Goal: Complete application form: Complete application form

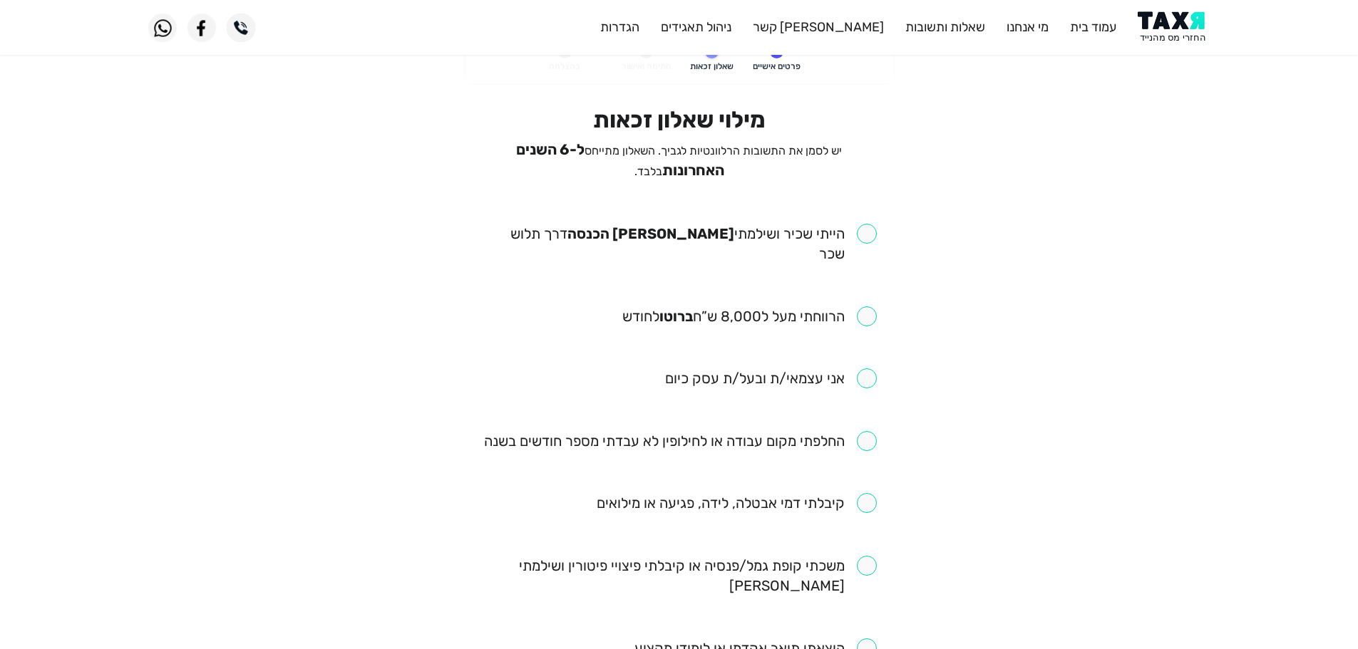
scroll to position [71, 0]
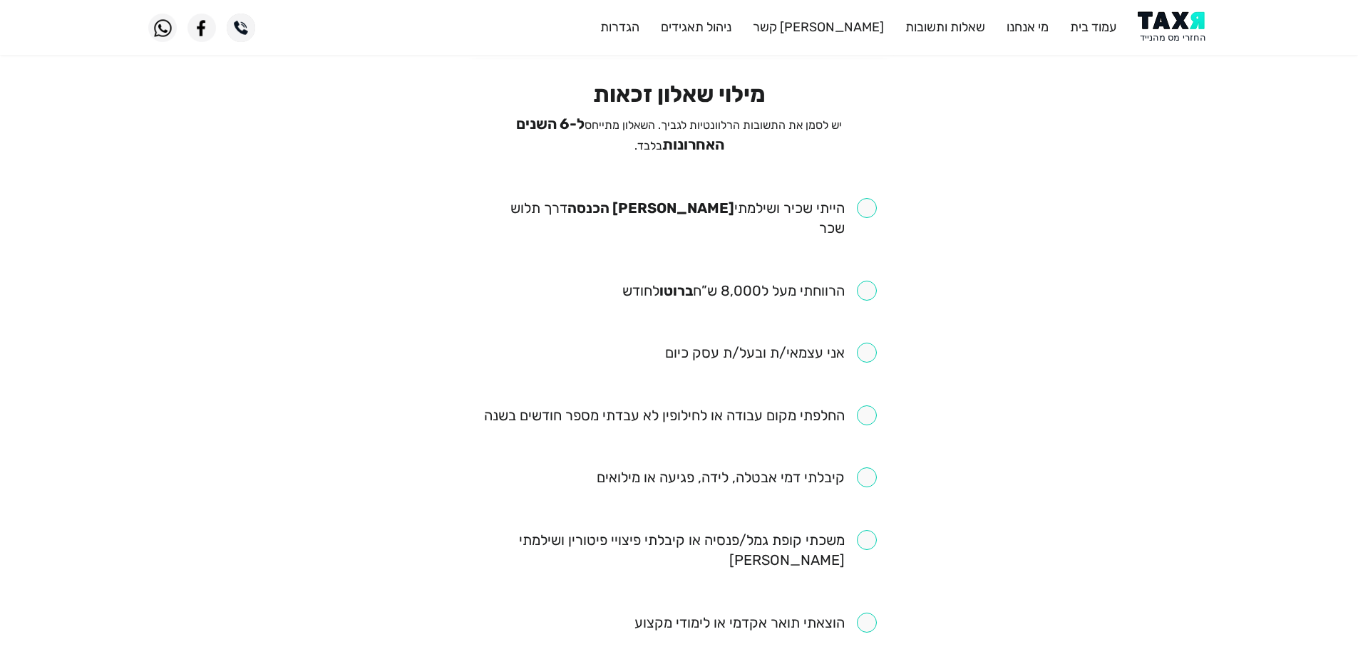
click at [863, 201] on input "checkbox" at bounding box center [679, 218] width 395 height 40
checkbox input "true"
click at [863, 281] on input "checkbox" at bounding box center [749, 291] width 254 height 20
checkbox input "true"
click at [862, 405] on input "checkbox" at bounding box center [680, 415] width 393 height 20
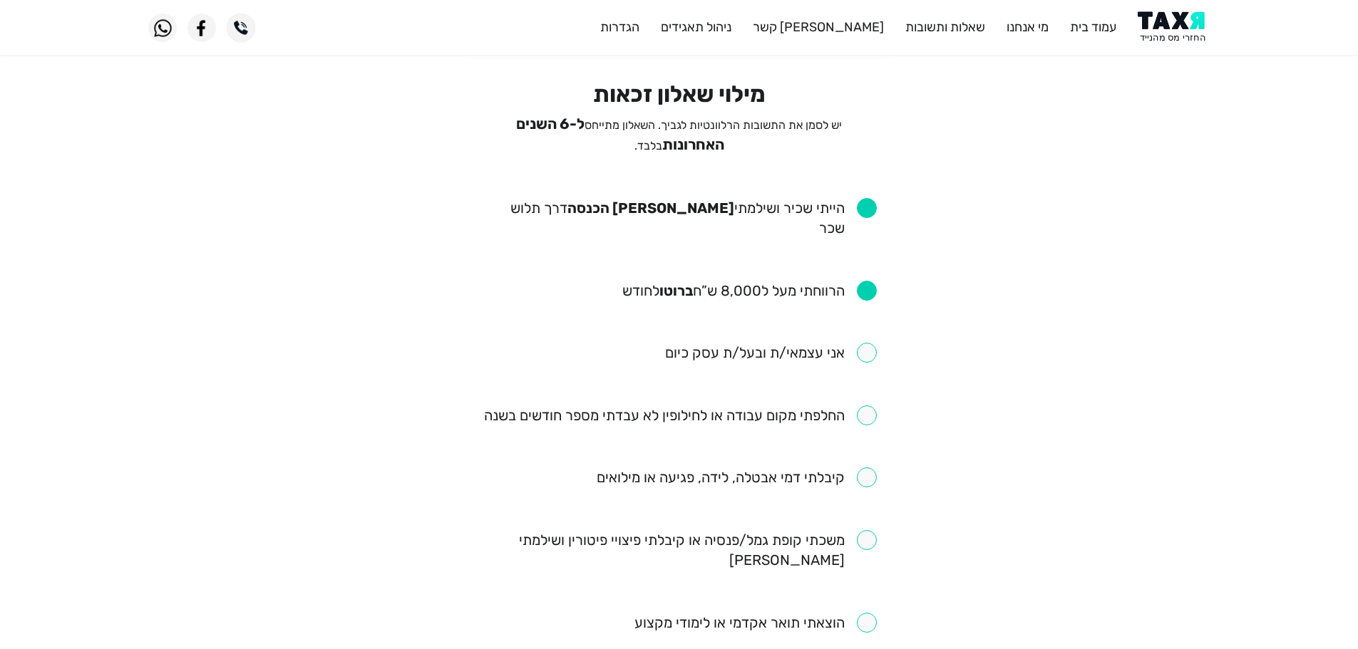
checkbox input "true"
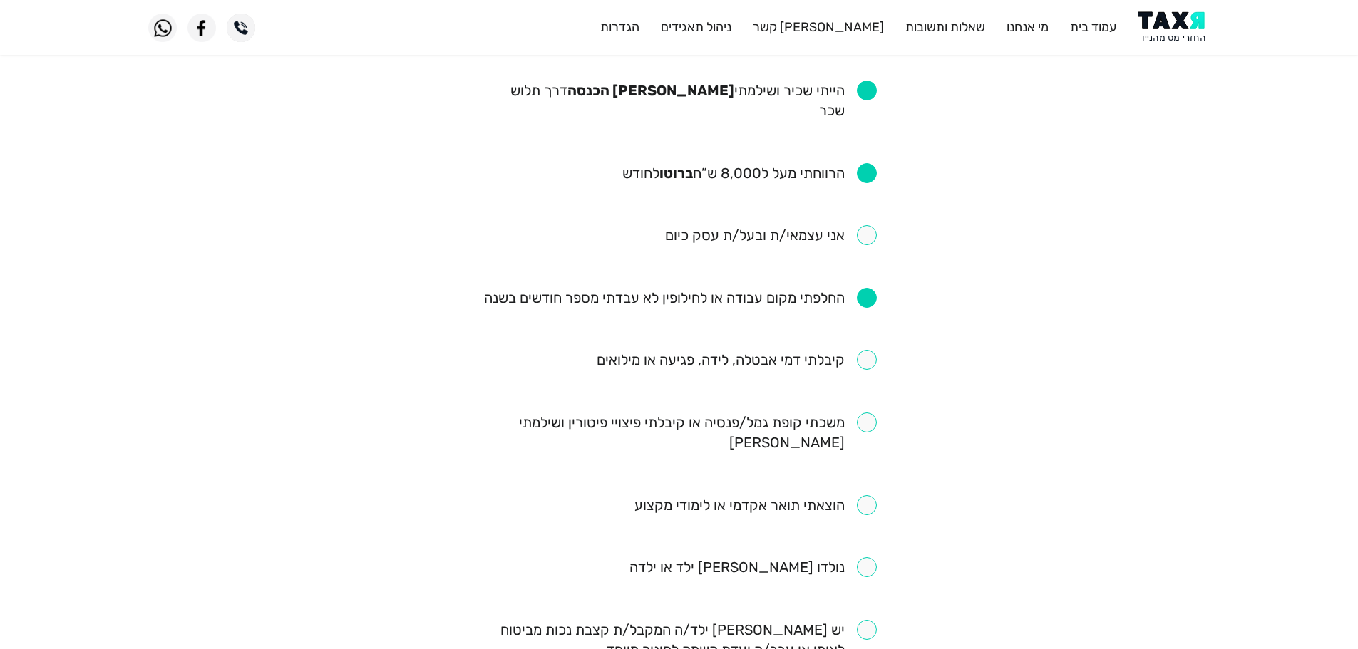
scroll to position [214, 0]
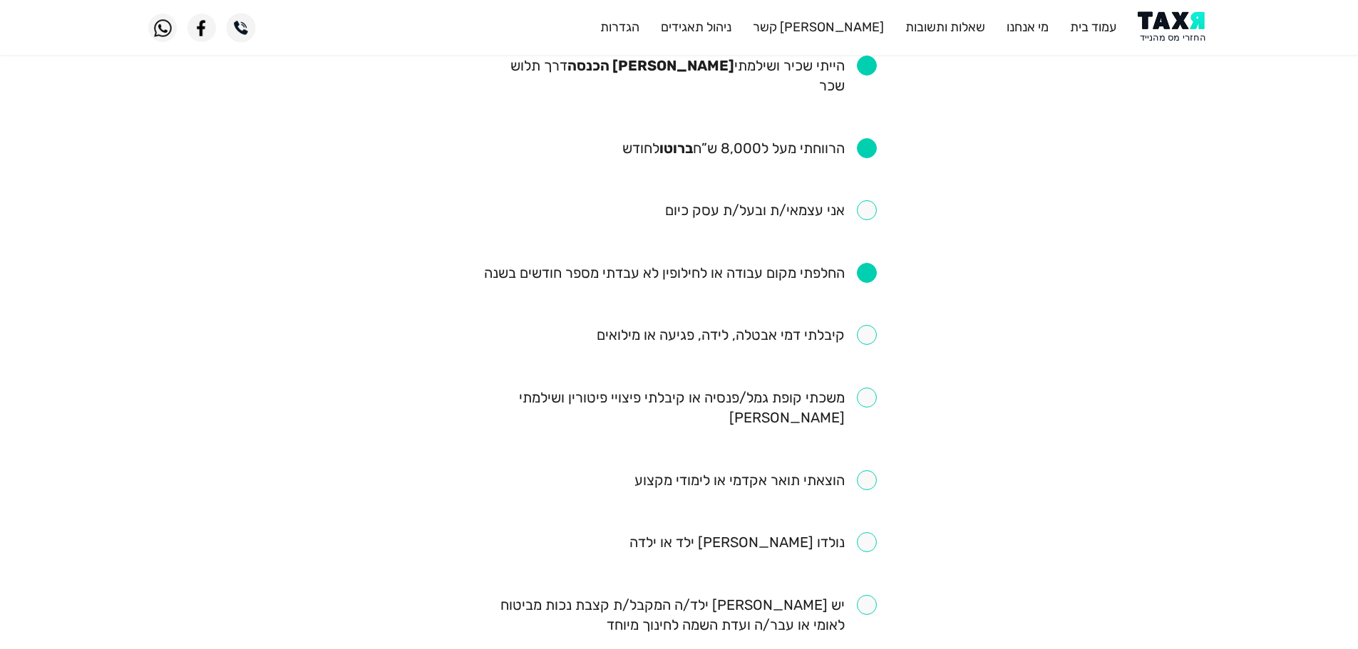
click at [862, 325] on input "checkbox" at bounding box center [736, 335] width 280 height 20
checkbox input "true"
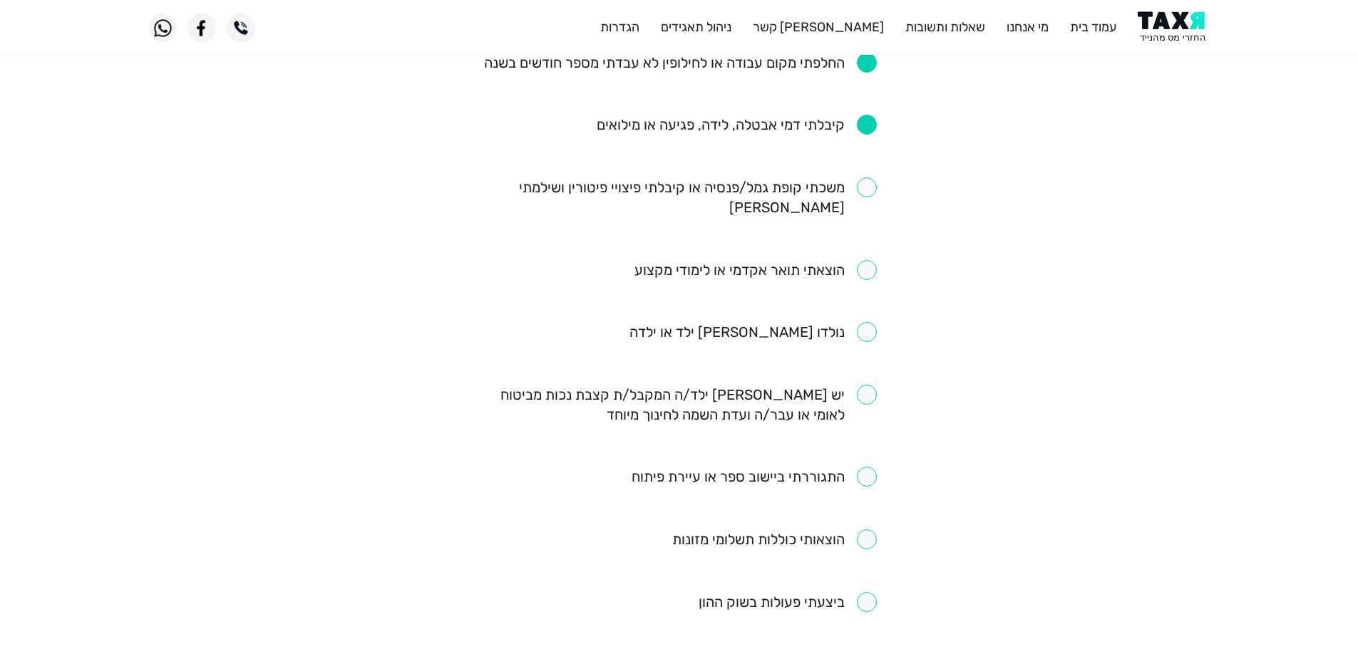
scroll to position [428, 0]
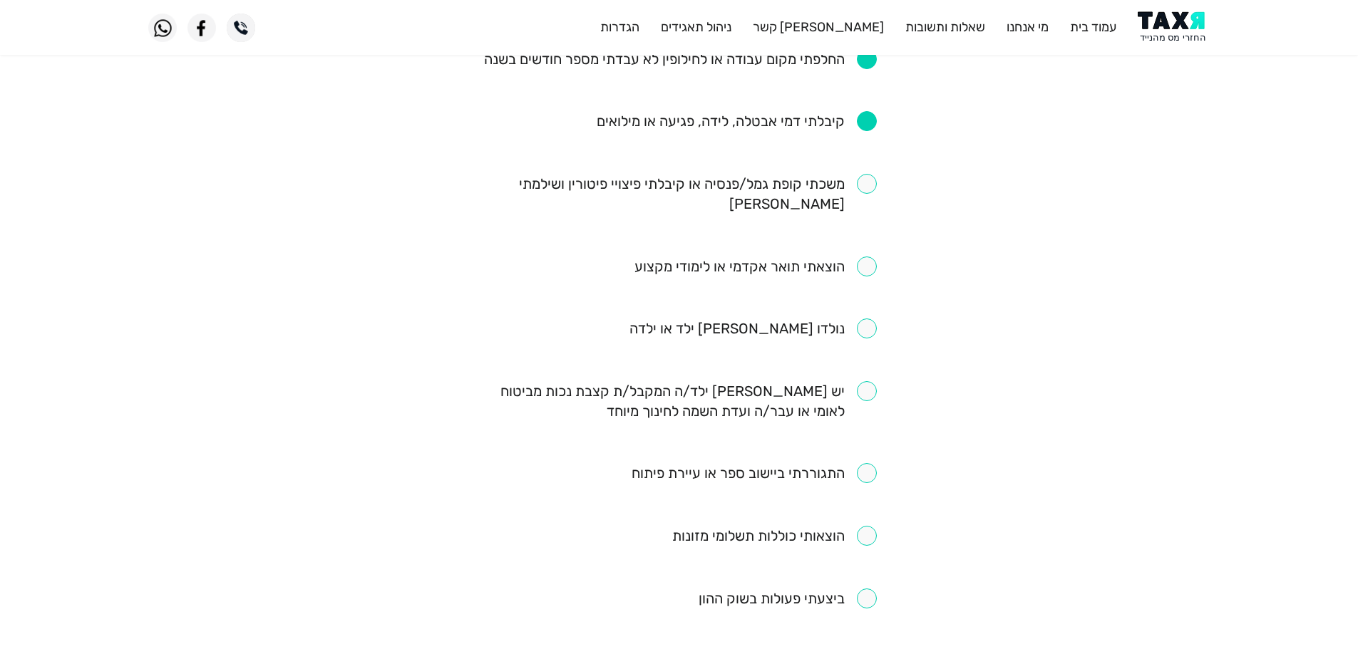
click at [872, 463] on input "checkbox" at bounding box center [753, 473] width 245 height 20
checkbox input "true"
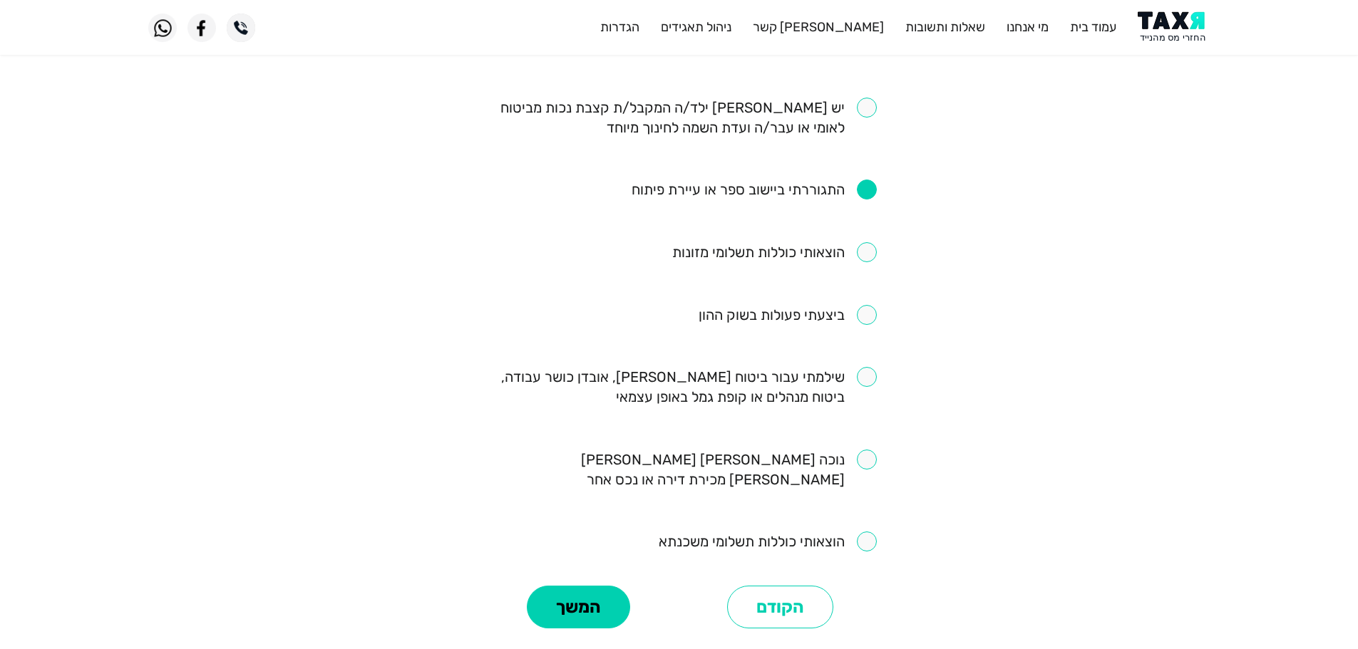
scroll to position [713, 0]
click at [868, 366] on input "checkbox" at bounding box center [679, 386] width 395 height 40
checkbox input "true"
click at [599, 584] on button "המשך" at bounding box center [578, 605] width 103 height 43
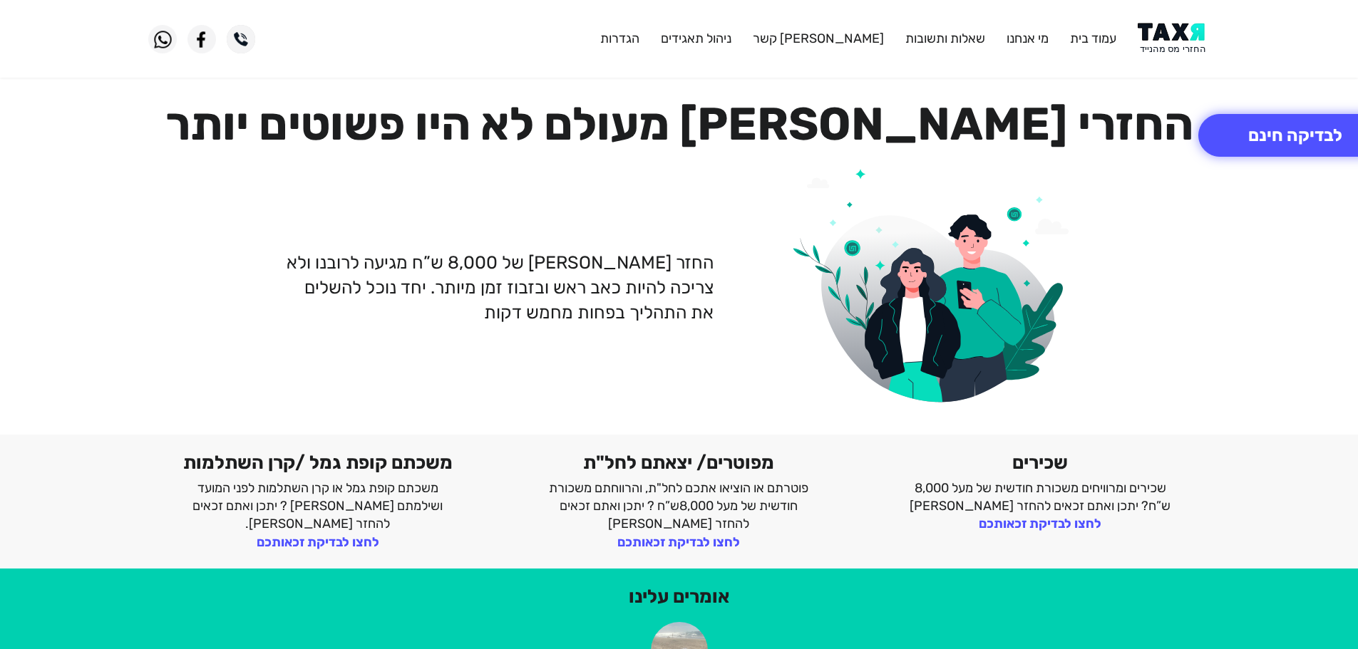
click at [1176, 43] on img at bounding box center [1173, 39] width 72 height 32
click at [1153, 36] on img at bounding box center [1173, 39] width 72 height 32
click at [1169, 42] on img at bounding box center [1173, 39] width 72 height 32
click at [1169, 36] on img at bounding box center [1173, 39] width 72 height 32
click at [1297, 141] on button "לבדיקה חינם" at bounding box center [1295, 135] width 194 height 43
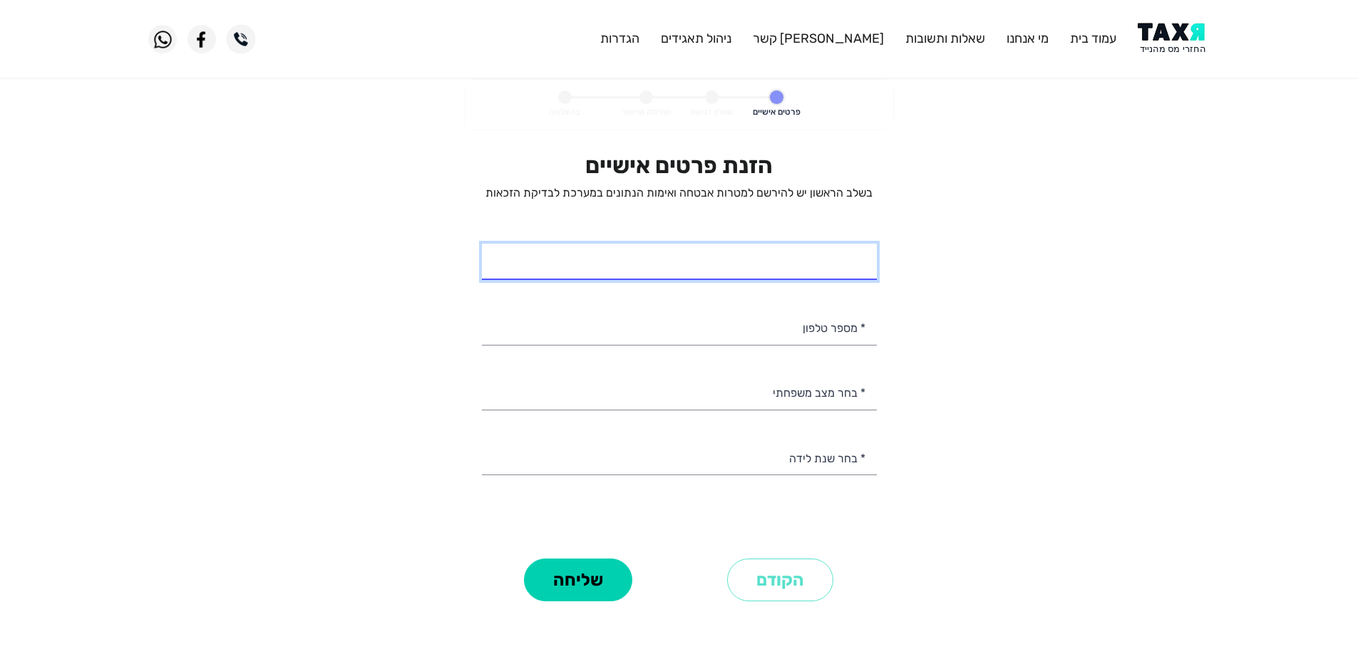
click at [847, 262] on input "* שם מלא" at bounding box center [679, 262] width 395 height 36
type input "שרון מועלם"
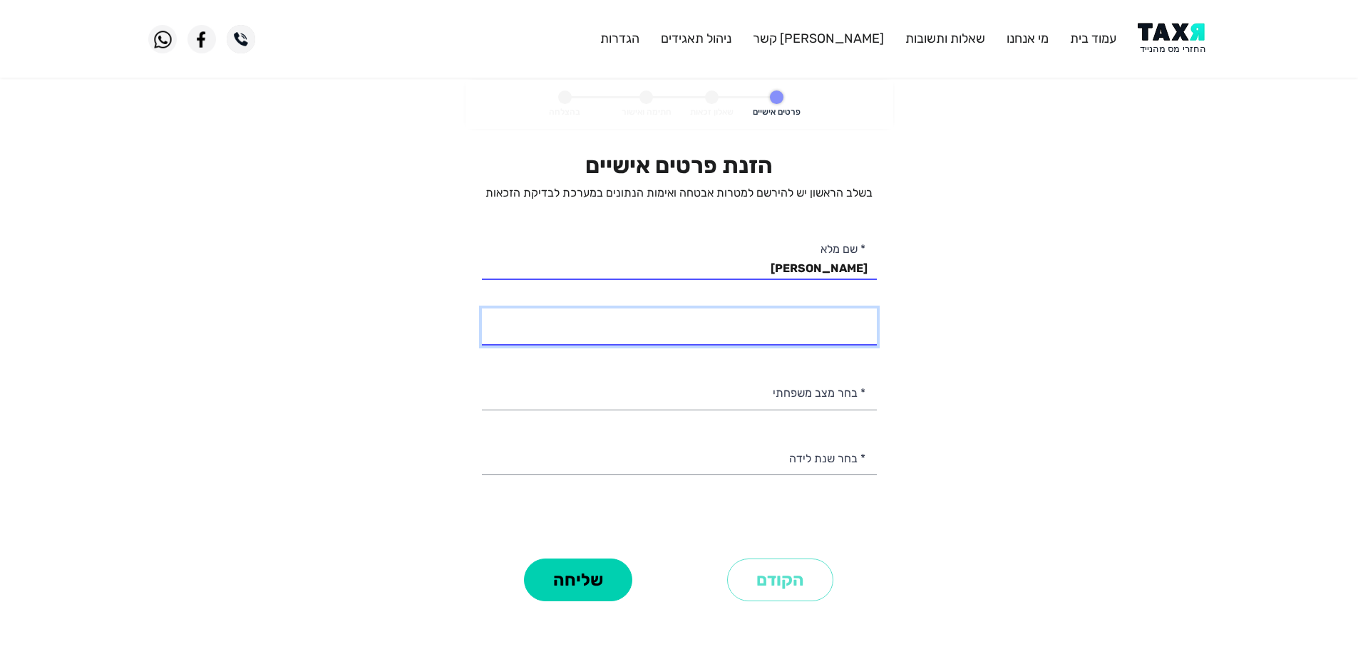
click at [740, 325] on input "* מספר טלפון" at bounding box center [679, 327] width 395 height 36
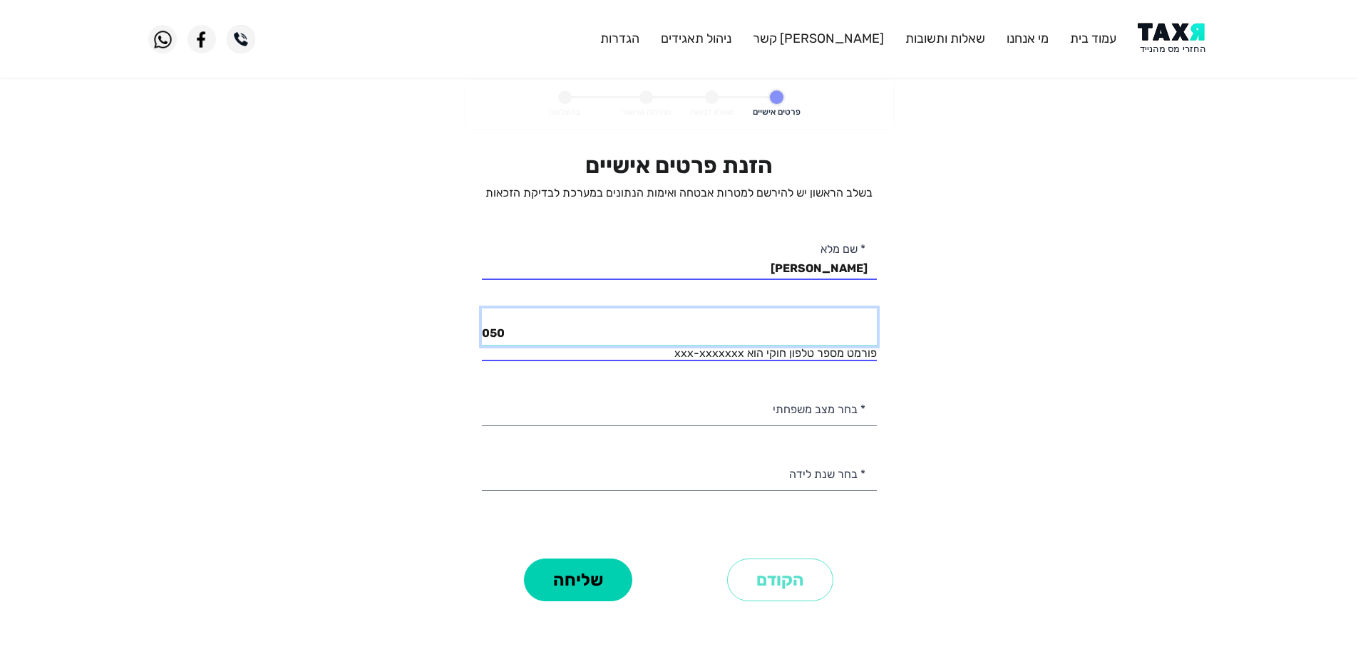
click at [636, 336] on input "050" at bounding box center [679, 327] width 395 height 36
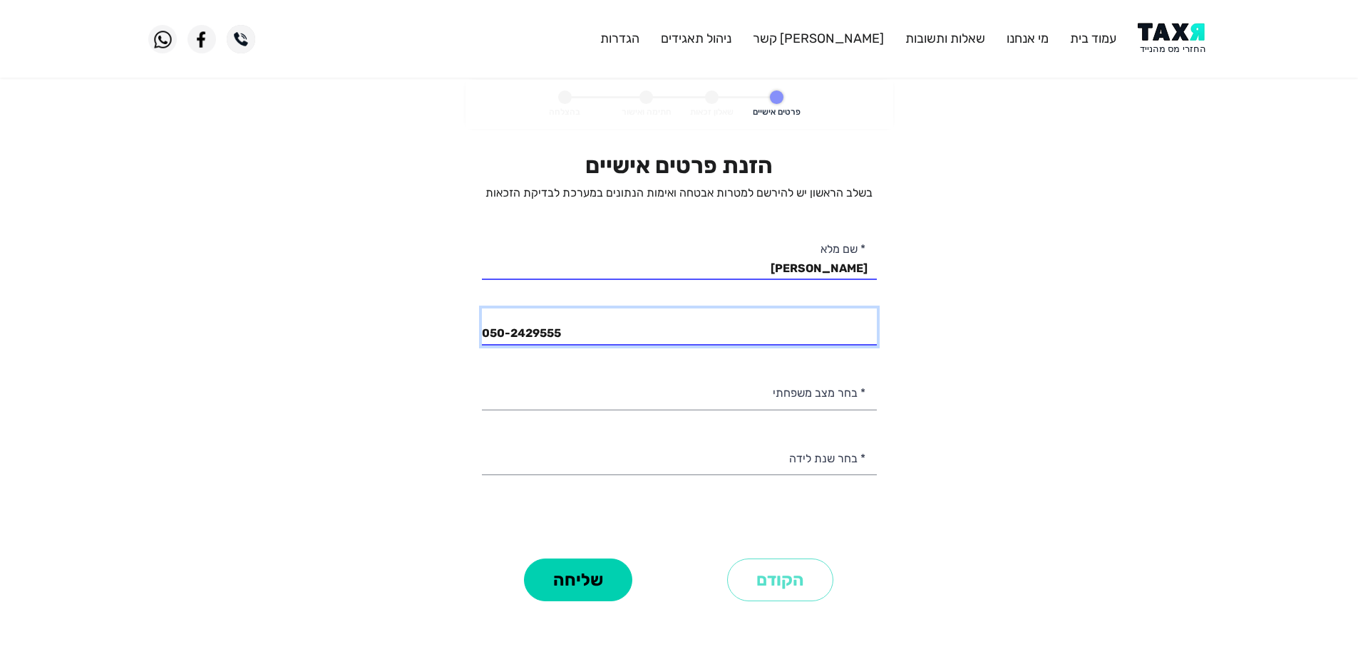
type input "050-2429555"
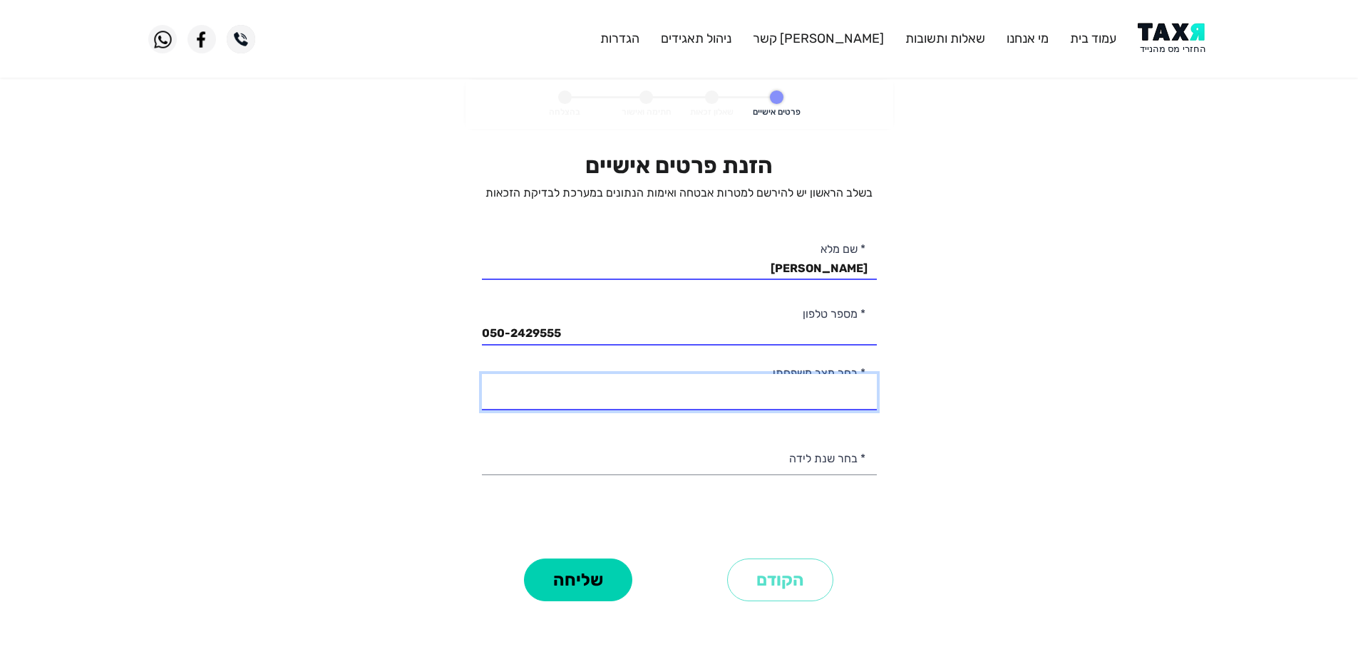
click at [808, 395] on select "רווק/ה נשוי/[PERSON_NAME]/ה אלמן/נה" at bounding box center [679, 392] width 395 height 36
select select "2: Married"
click at [482, 374] on select "רווק/ה נשוי/[PERSON_NAME]/ה אלמן/נה" at bounding box center [679, 392] width 395 height 36
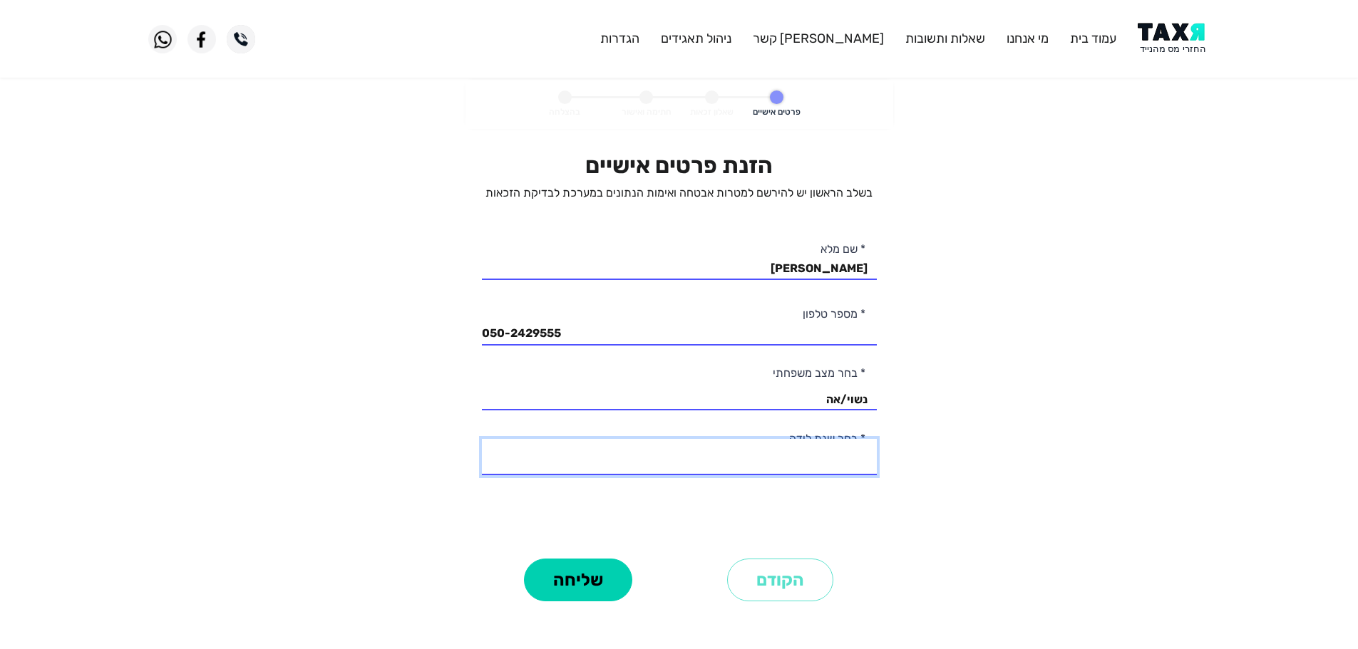
click at [837, 461] on select "2003 2002 2001 2000 1999 1998 1997 1996 1995 1994 1993 1992 1991 1990 1989 1988…" at bounding box center [679, 457] width 395 height 36
select select "14: 1990"
click at [482, 439] on select "2003 2002 2001 2000 1999 1998 1997 1996 1995 1994 1993 1992 1991 1990 1989 1988…" at bounding box center [679, 457] width 395 height 36
click at [612, 588] on button "שליחה" at bounding box center [578, 580] width 108 height 43
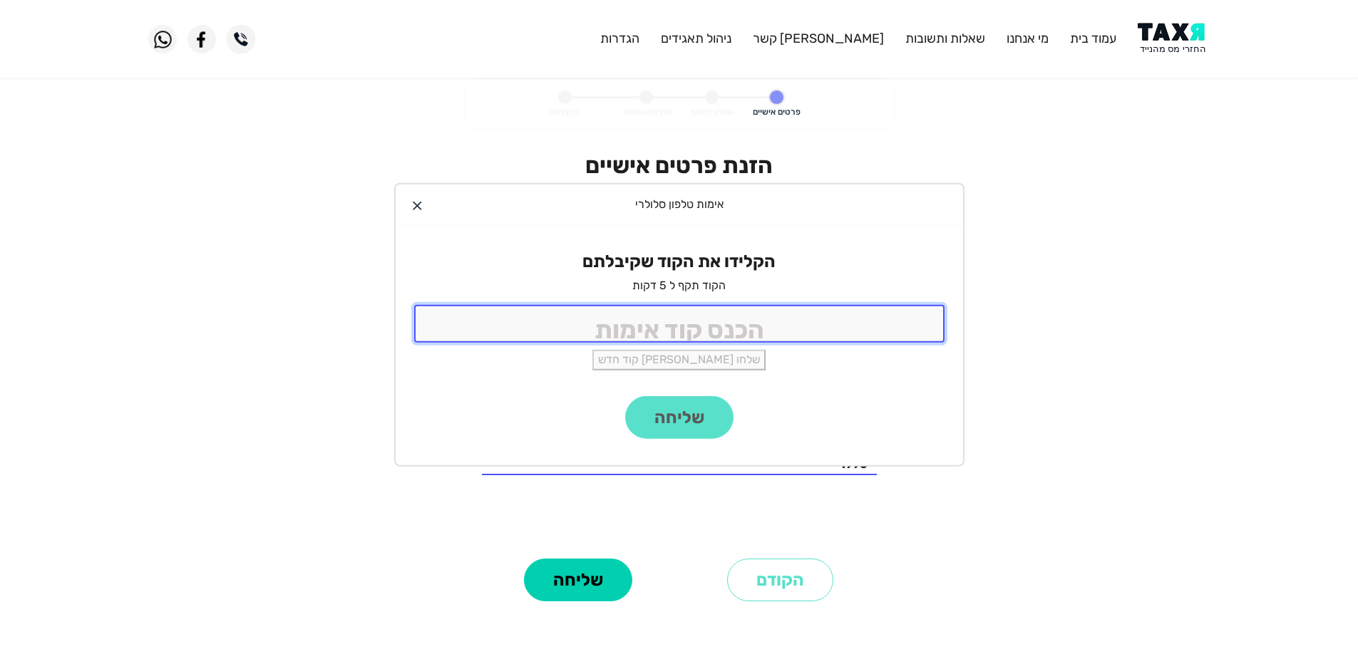
click at [884, 338] on input "tel" at bounding box center [679, 324] width 530 height 38
click at [662, 323] on input "tel" at bounding box center [679, 324] width 530 height 38
type input "9"
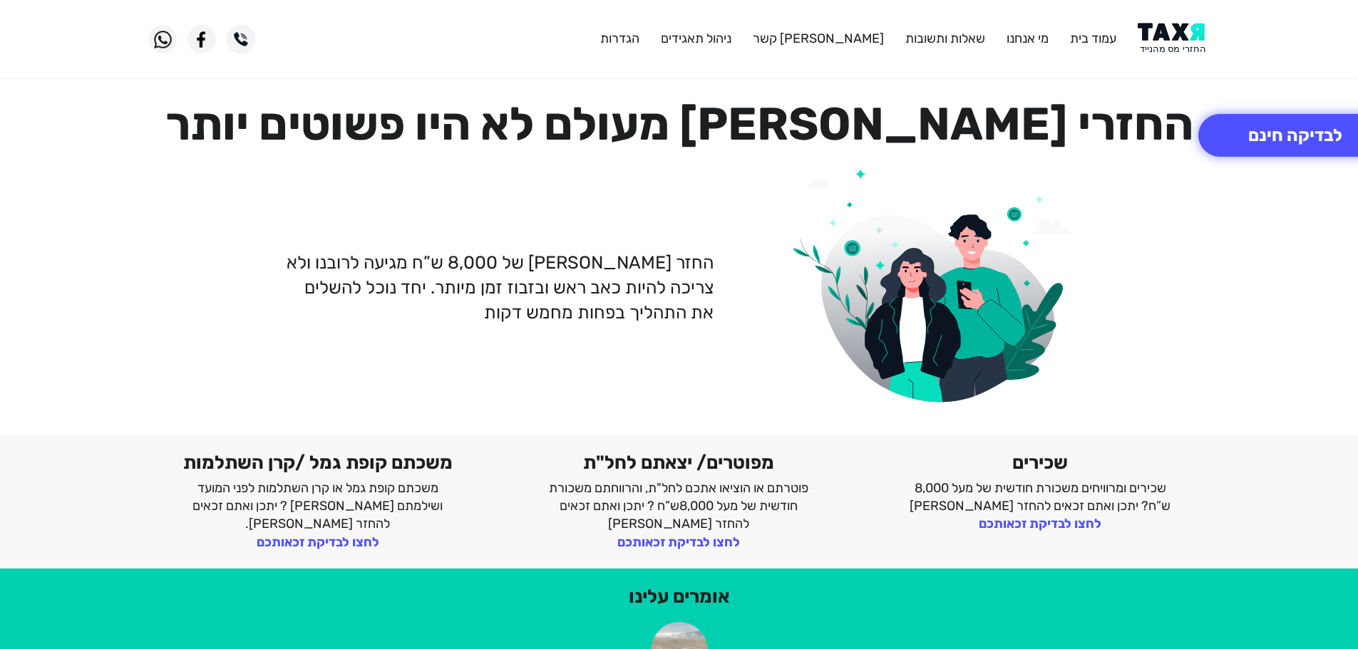
click at [1164, 34] on img at bounding box center [1173, 39] width 72 height 32
click at [1288, 152] on button "לבדיקה חינם" at bounding box center [1295, 135] width 194 height 43
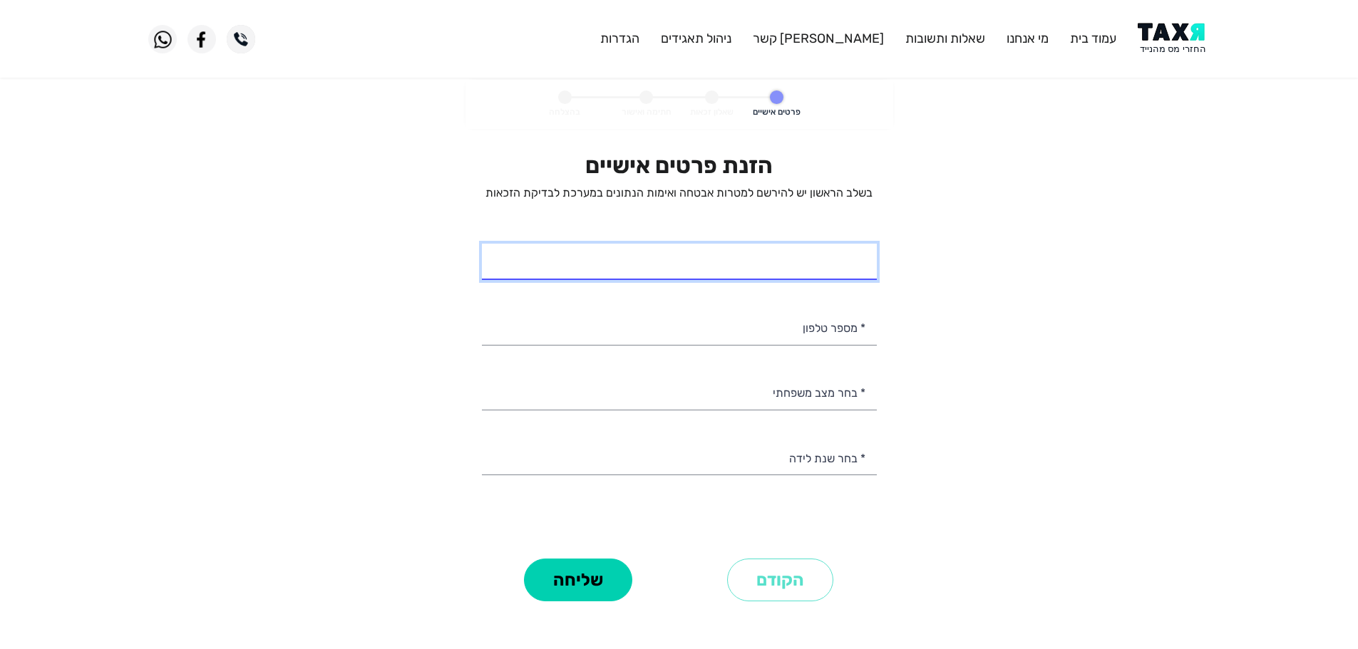
click at [814, 267] on input "* שם מלא" at bounding box center [679, 262] width 395 height 36
type input "[PERSON_NAME] [PERSON_NAME]"
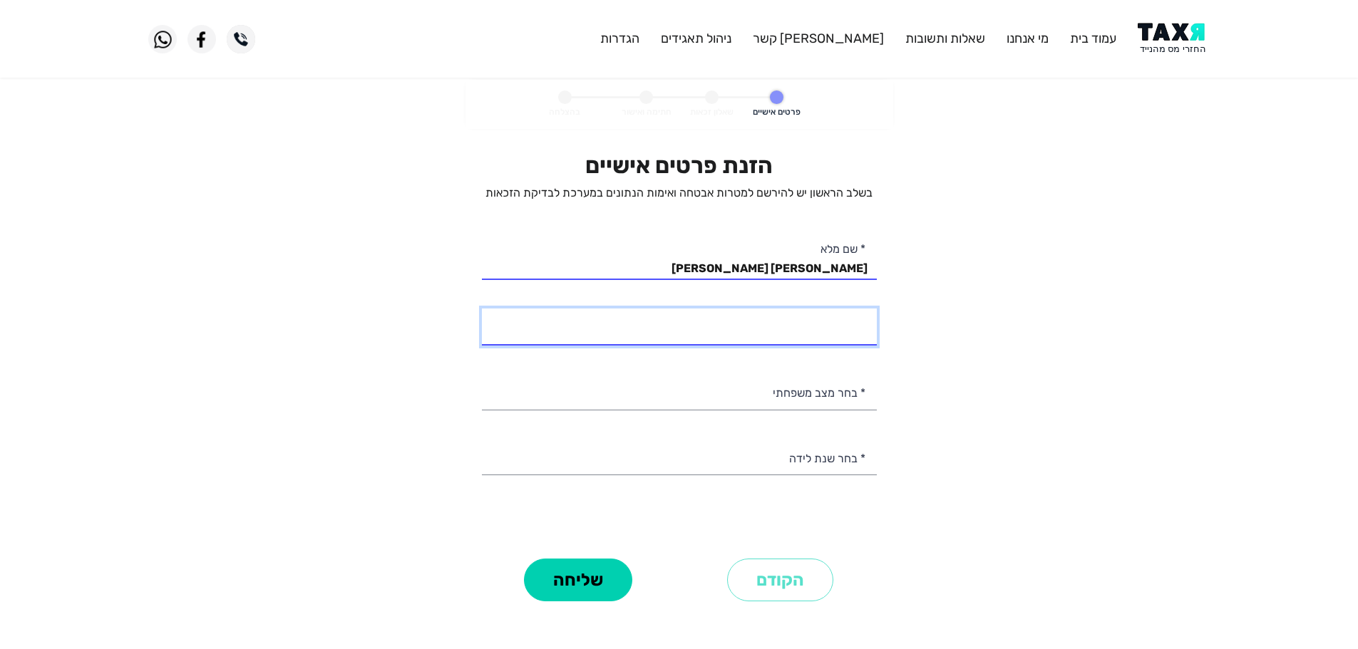
click at [785, 331] on input "* מספר טלפון" at bounding box center [679, 327] width 395 height 36
type input "050-5067176"
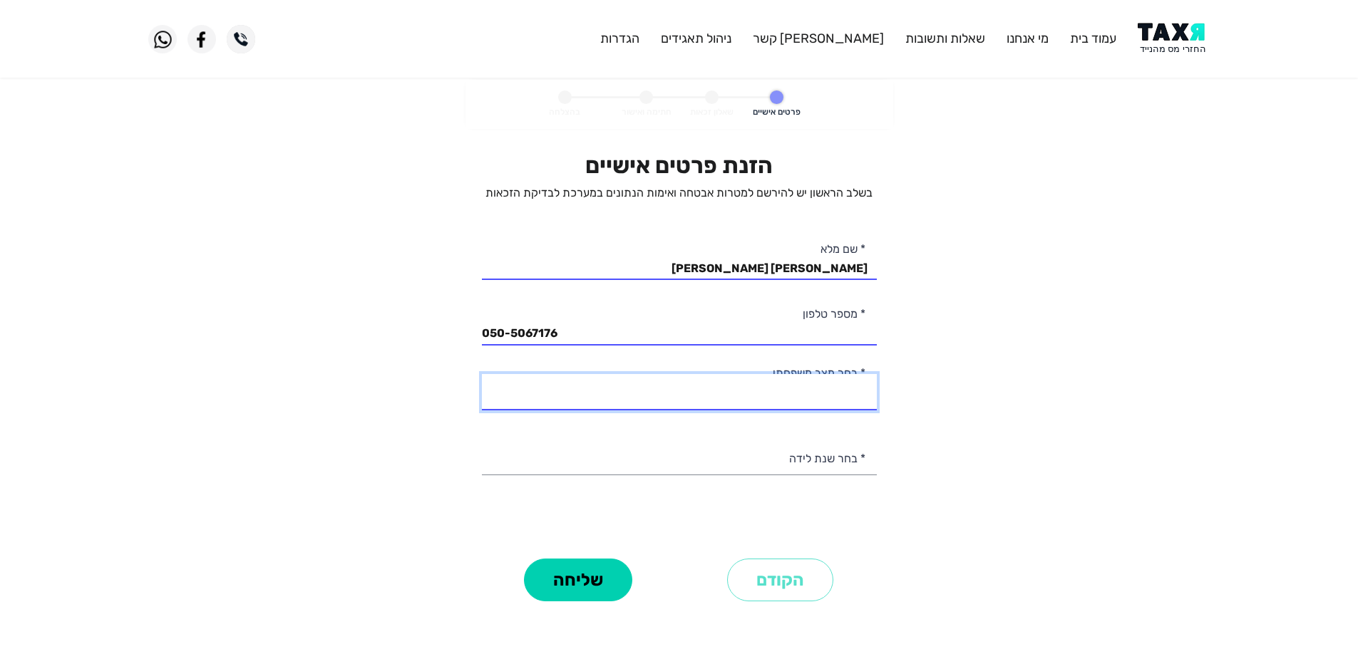
click at [731, 387] on select "רווק/ה נשוי/[PERSON_NAME]/ה אלמן/נה" at bounding box center [679, 392] width 395 height 36
select select "3: Divorced"
click at [482, 374] on select "רווק/ה נשוי/[PERSON_NAME]/ה אלמן/נה" at bounding box center [679, 392] width 395 height 36
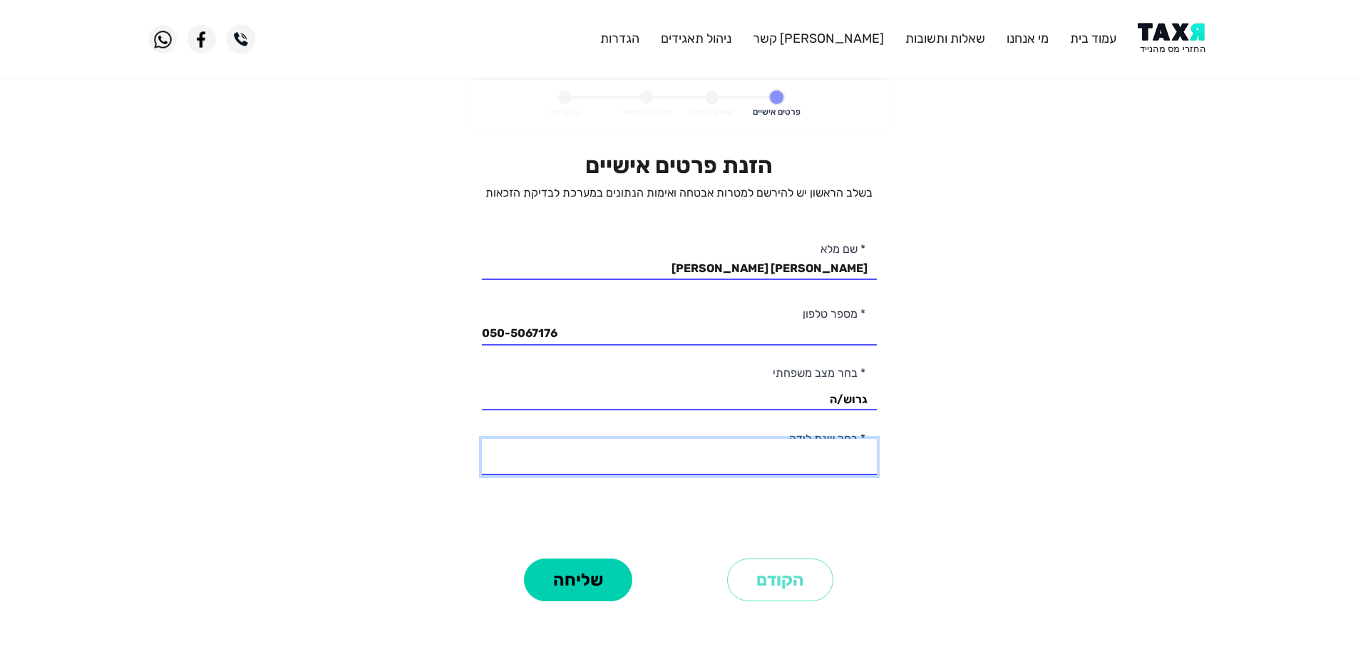
click at [813, 462] on select "2003 2002 2001 2000 1999 1998 1997 1996 1995 1994 1993 1992 1991 1990 1989 1988…" at bounding box center [679, 457] width 395 height 36
select select "20: 1984"
click at [482, 439] on select "2003 2002 2001 2000 1999 1998 1997 1996 1995 1994 1993 1992 1991 1990 1989 1988…" at bounding box center [679, 457] width 395 height 36
click at [584, 588] on button "שליחה" at bounding box center [578, 580] width 108 height 43
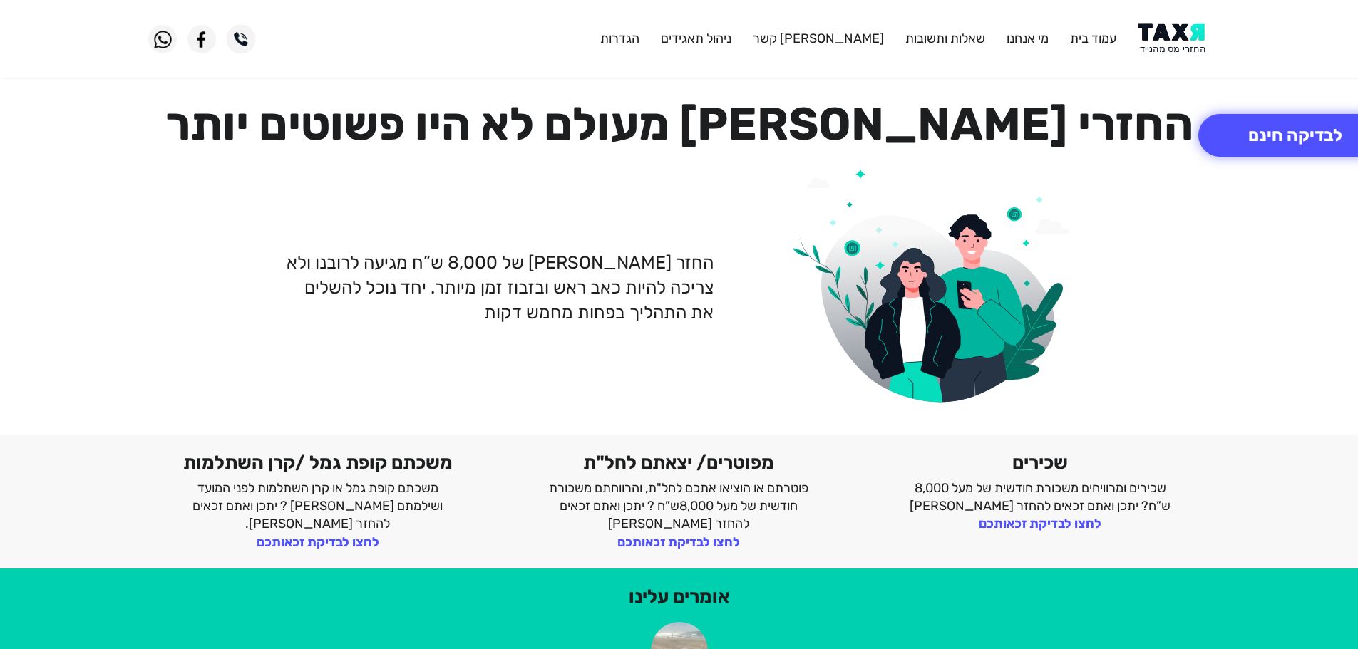
click at [1186, 42] on img at bounding box center [1173, 39] width 72 height 32
click at [1251, 130] on button "לבדיקה חינם" at bounding box center [1295, 135] width 194 height 43
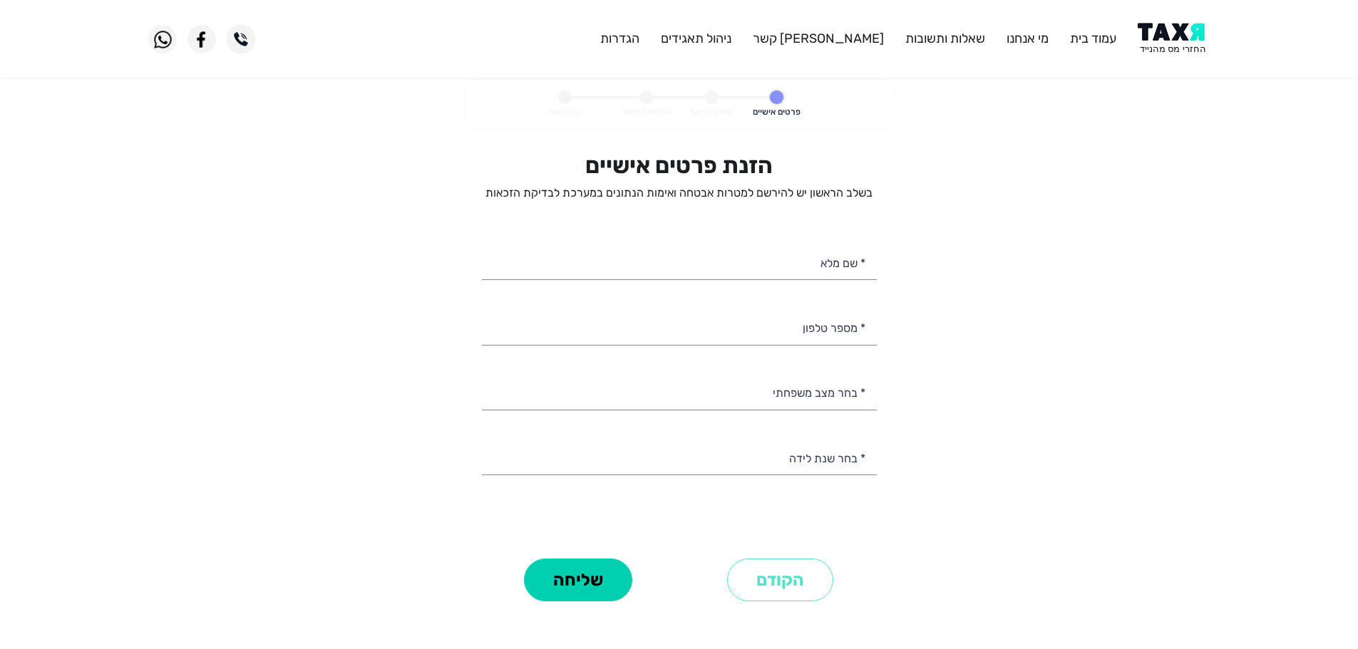
select select
click at [798, 261] on input "* שם מלא" at bounding box center [679, 262] width 395 height 36
type input "אלכס אולה"
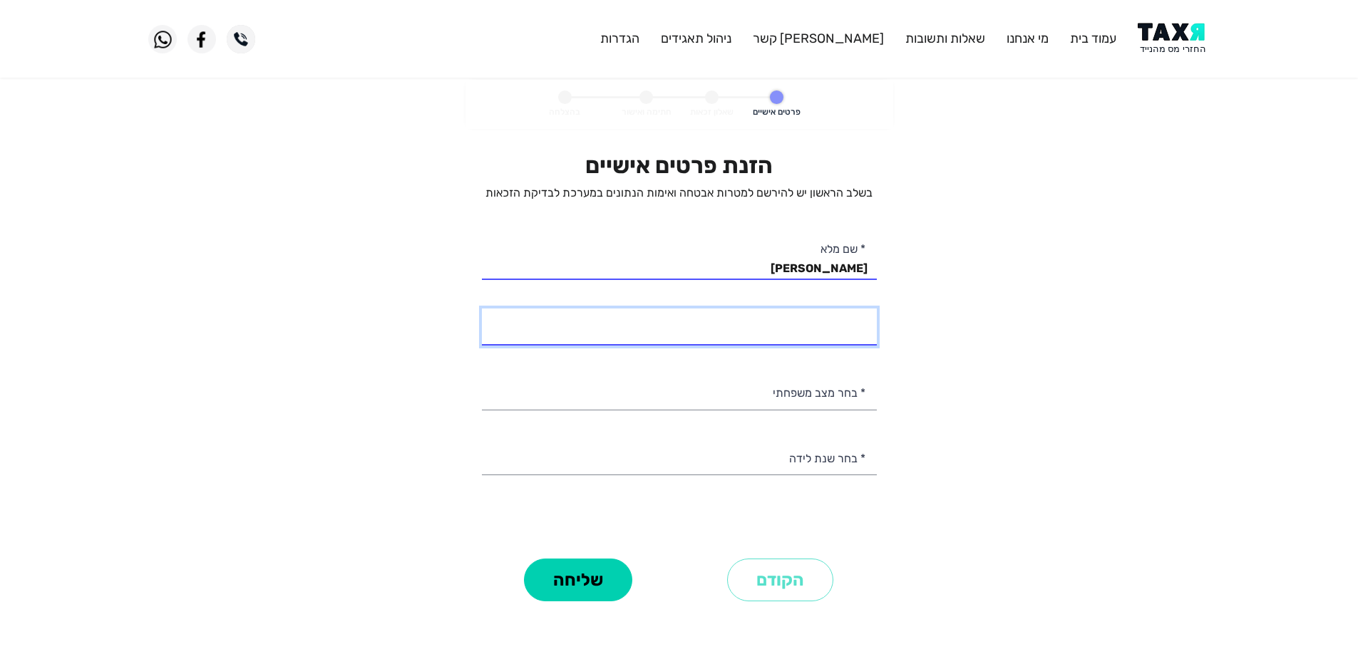
click at [827, 333] on input "* מספר טלפון" at bounding box center [679, 327] width 395 height 36
type input "052-6255896"
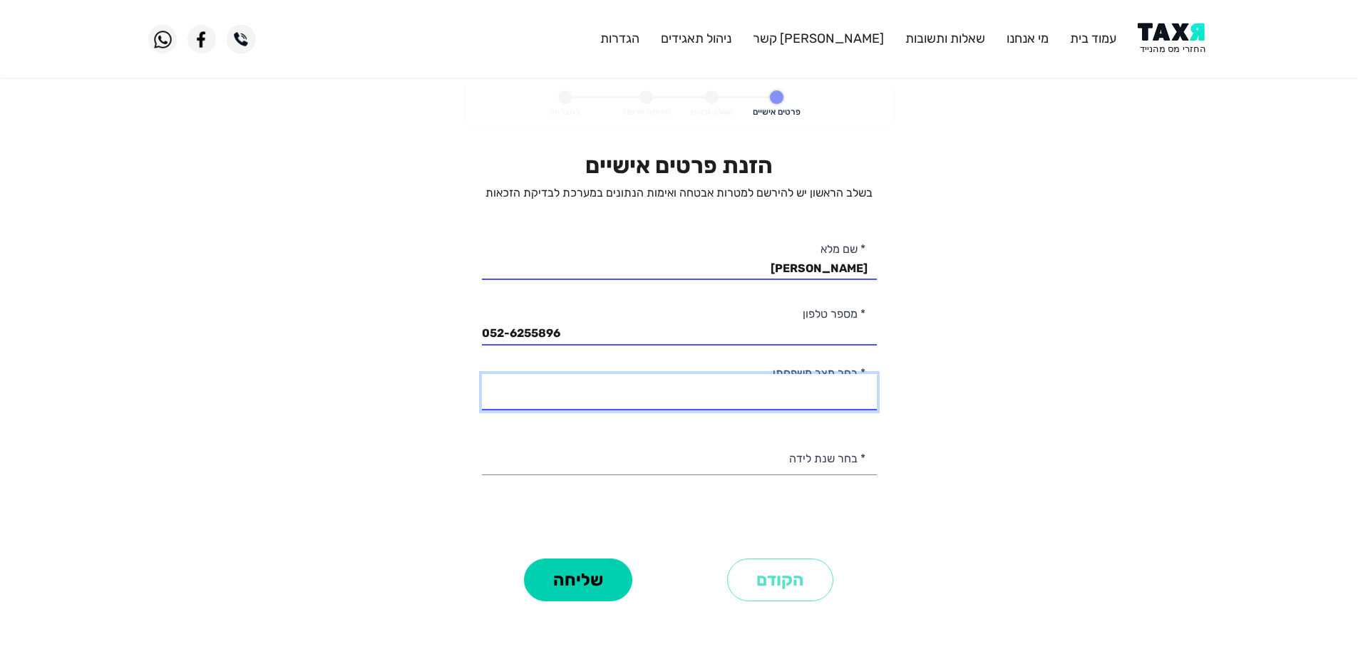
click at [854, 396] on select "רווק/ה נשוי/אה גרוש/ה אלמן/נה" at bounding box center [679, 392] width 395 height 36
select select "2: Married"
click at [482, 374] on select "רווק/ה נשוי/אה גרוש/ה אלמן/נה" at bounding box center [679, 392] width 395 height 36
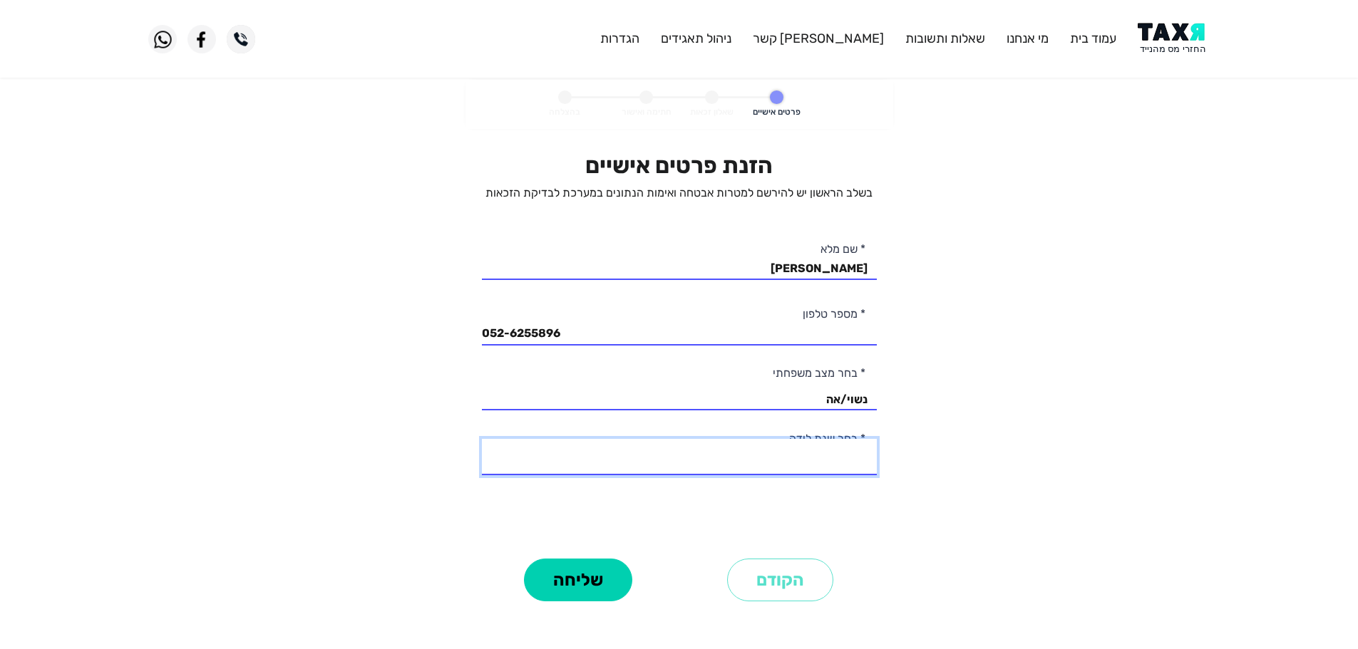
click at [836, 461] on select "2003 2002 2001 2000 1999 1998 1997 1996 1995 1994 1993 1992 1991 1990 1989 1988…" at bounding box center [679, 457] width 395 height 36
select select "4: 2000"
click at [482, 439] on select "2003 2002 2001 2000 1999 1998 1997 1996 1995 1994 1993 1992 1991 1990 1989 1988…" at bounding box center [679, 457] width 395 height 36
click at [559, 590] on button "שליחה" at bounding box center [578, 580] width 108 height 43
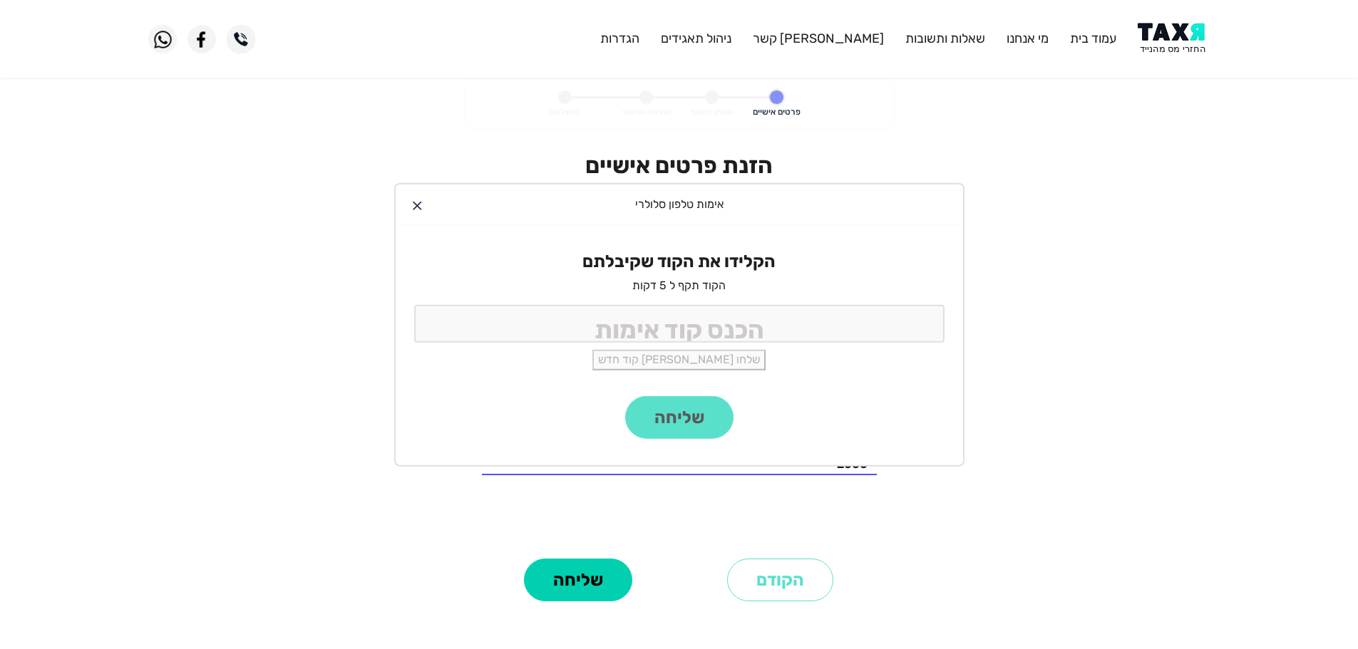
click at [416, 207] on div at bounding box center [417, 205] width 9 height 9
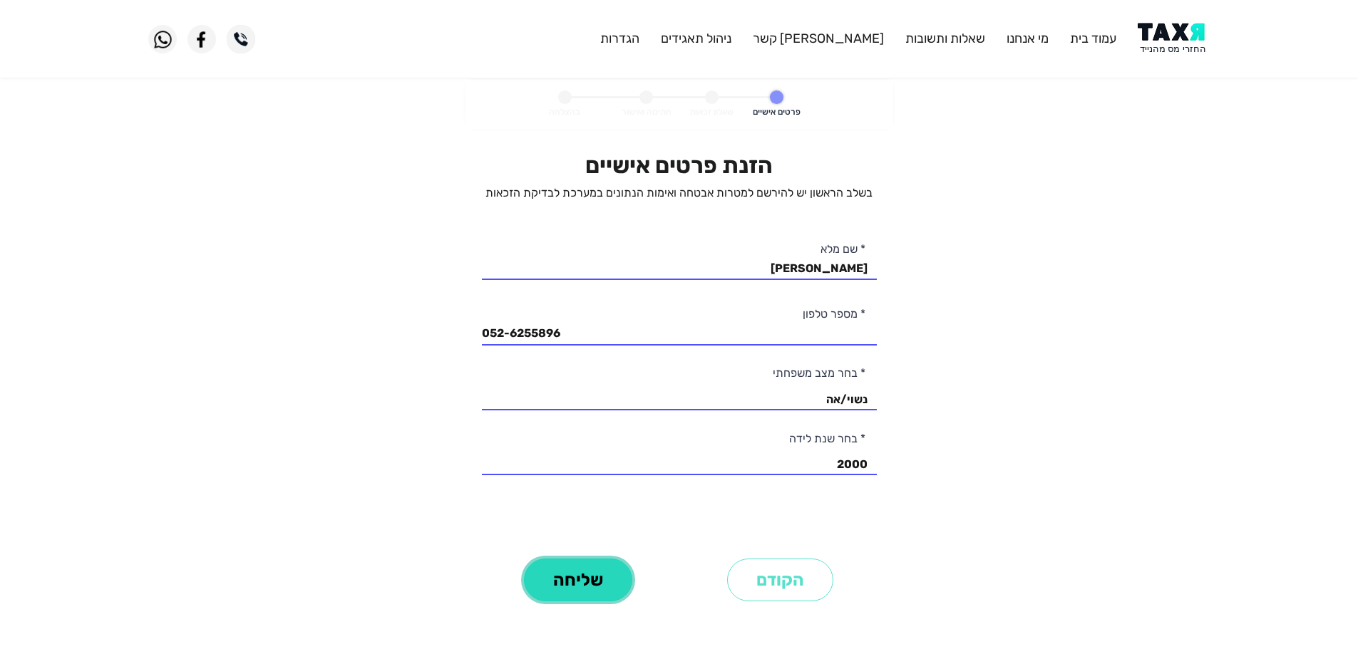
click at [581, 595] on button "שליחה" at bounding box center [578, 580] width 108 height 43
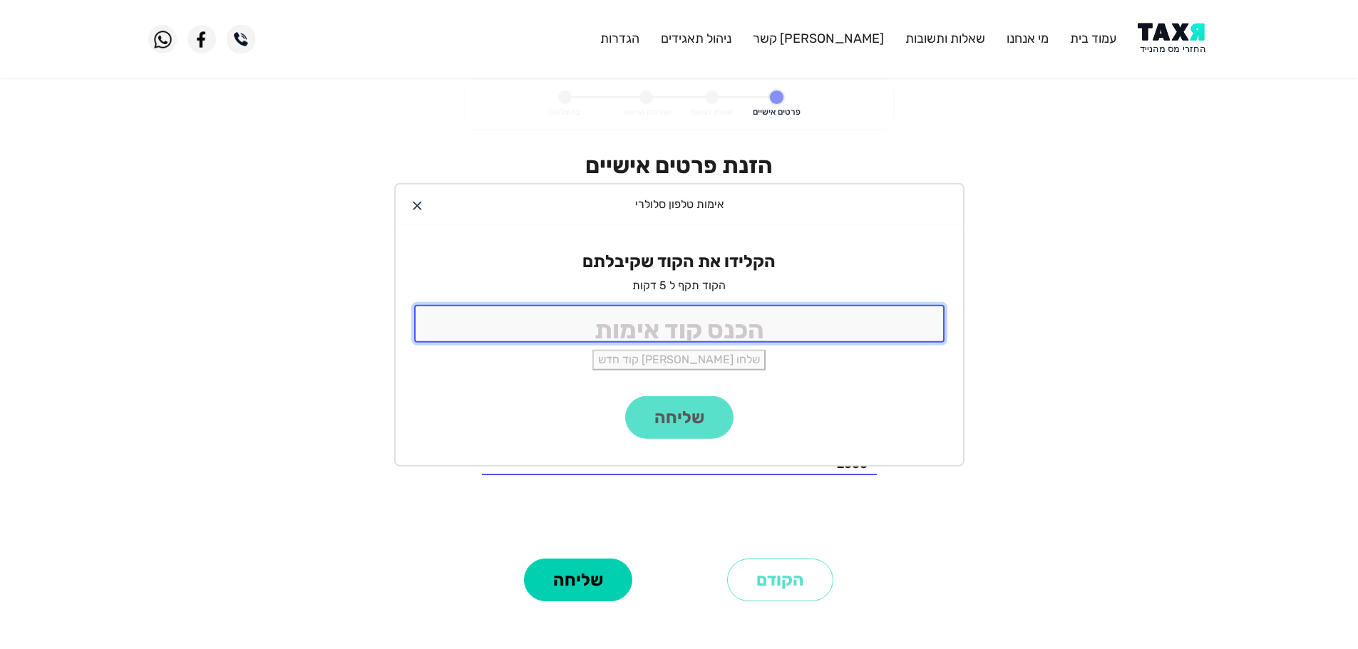
click at [543, 320] on input "tel" at bounding box center [679, 324] width 530 height 38
type input "1234"
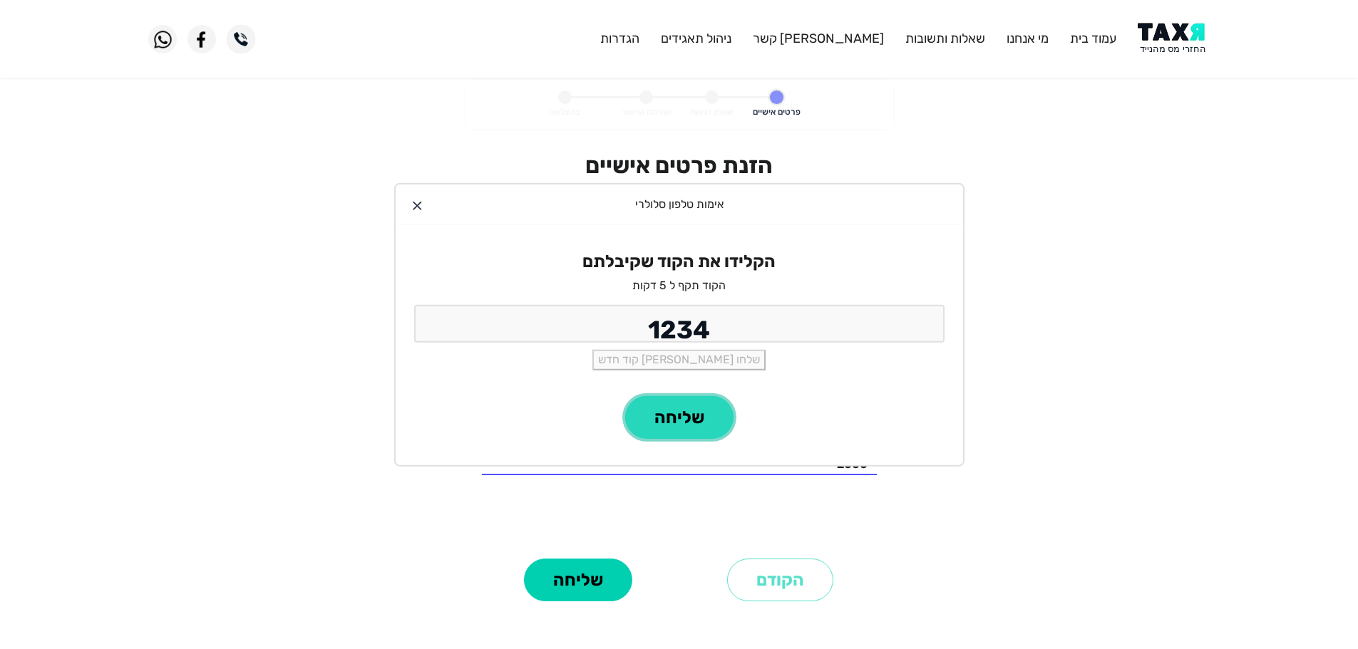
click at [681, 435] on button "שליחה" at bounding box center [679, 417] width 108 height 43
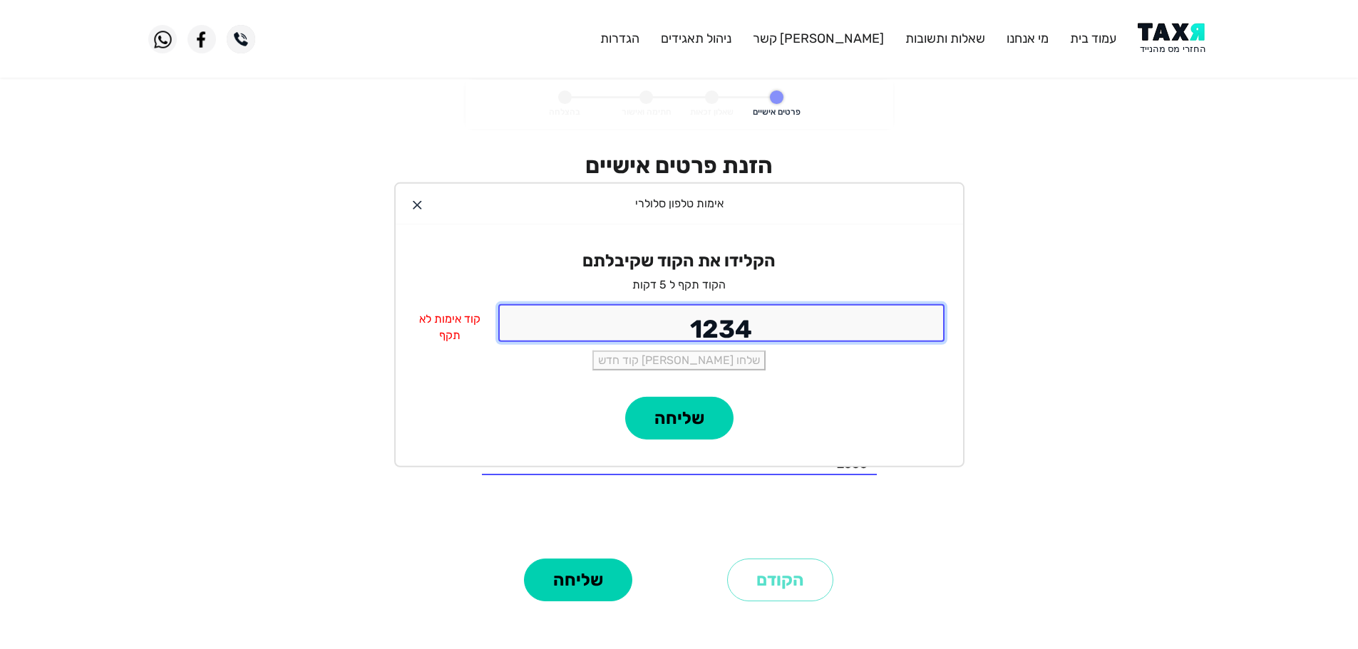
click at [630, 329] on input "1234" at bounding box center [721, 323] width 446 height 38
click at [598, 328] on input "1234" at bounding box center [721, 323] width 446 height 38
type input "1596"
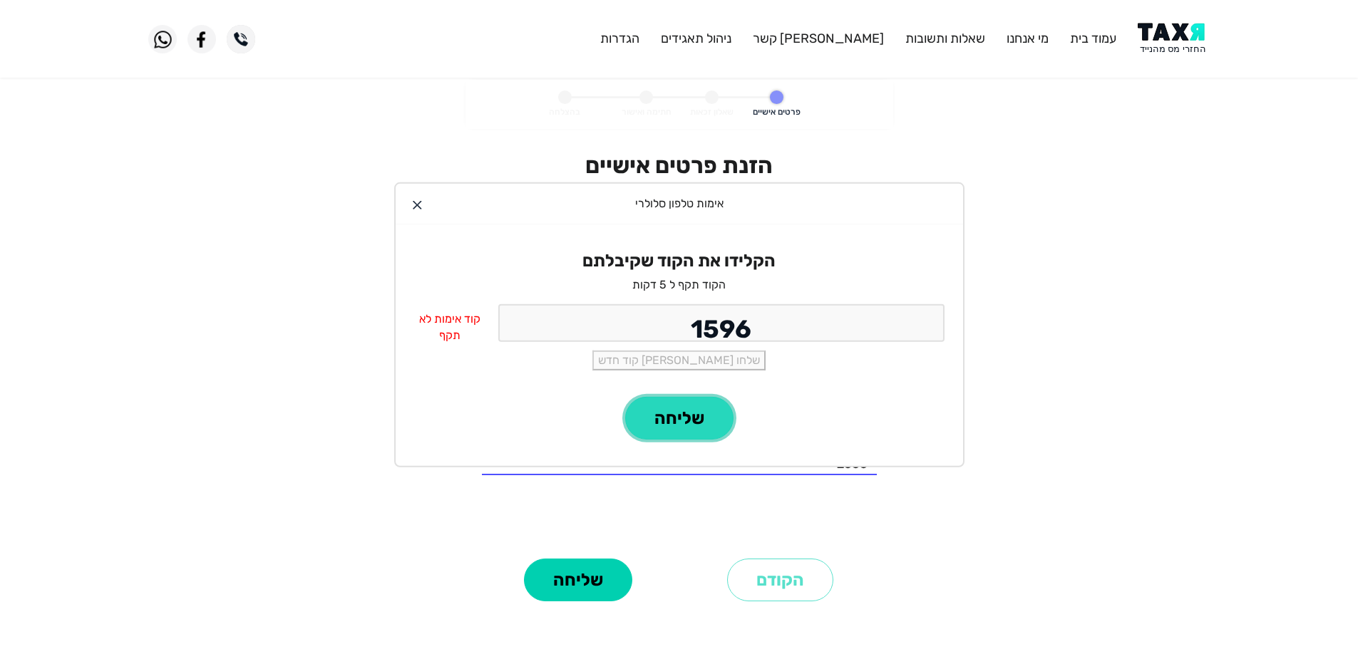
click at [686, 434] on button "שליחה" at bounding box center [679, 418] width 108 height 43
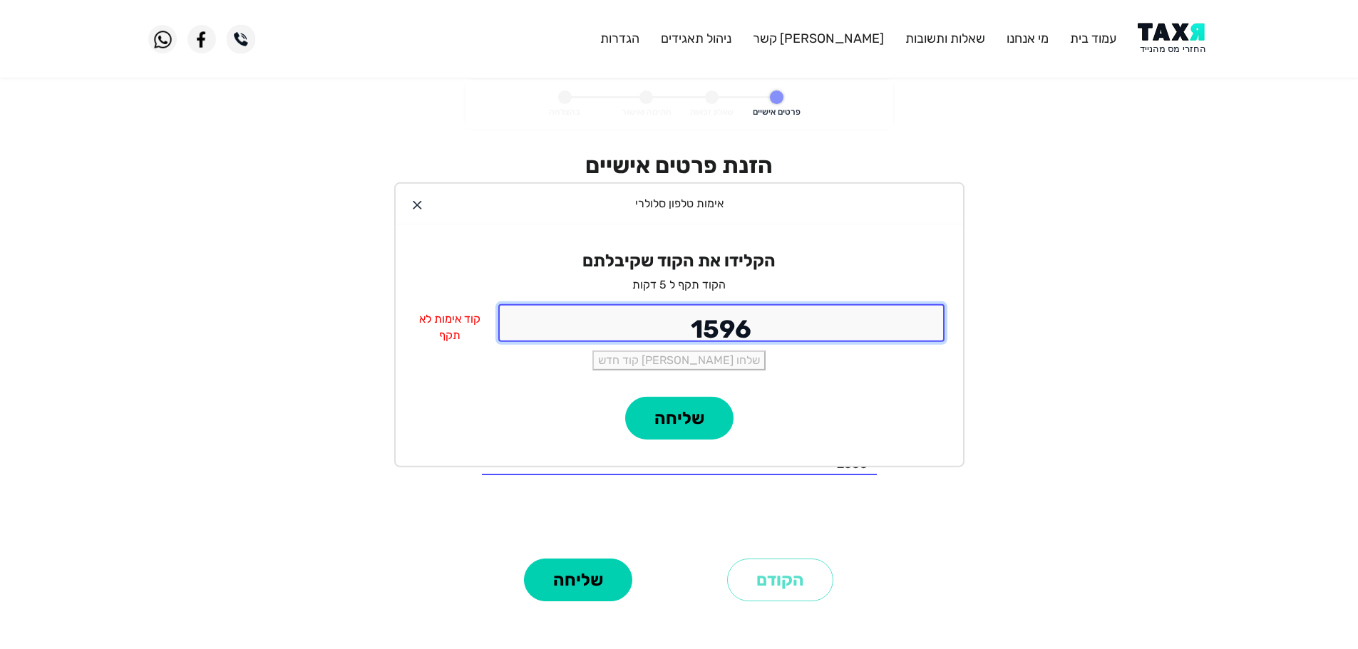
drag, startPoint x: 651, startPoint y: 325, endPoint x: 770, endPoint y: 331, distance: 119.2
click at [770, 331] on input "1596" at bounding box center [721, 323] width 446 height 38
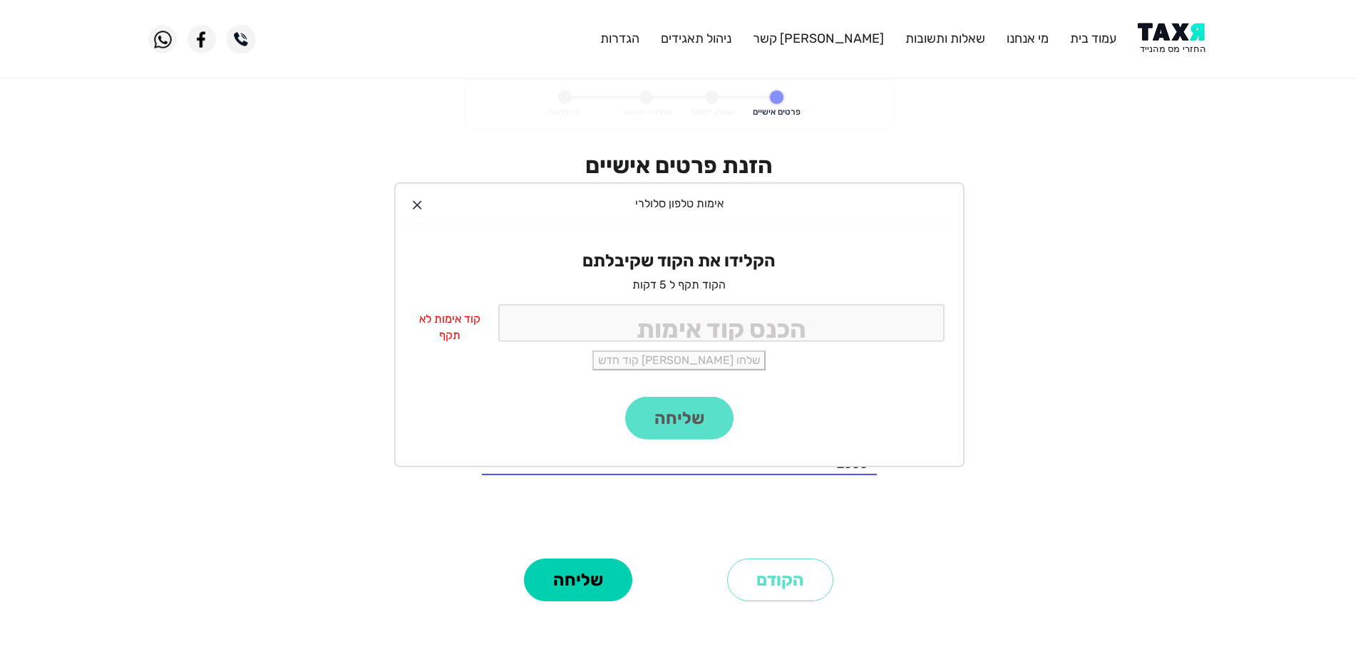
click at [419, 207] on div at bounding box center [417, 204] width 9 height 9
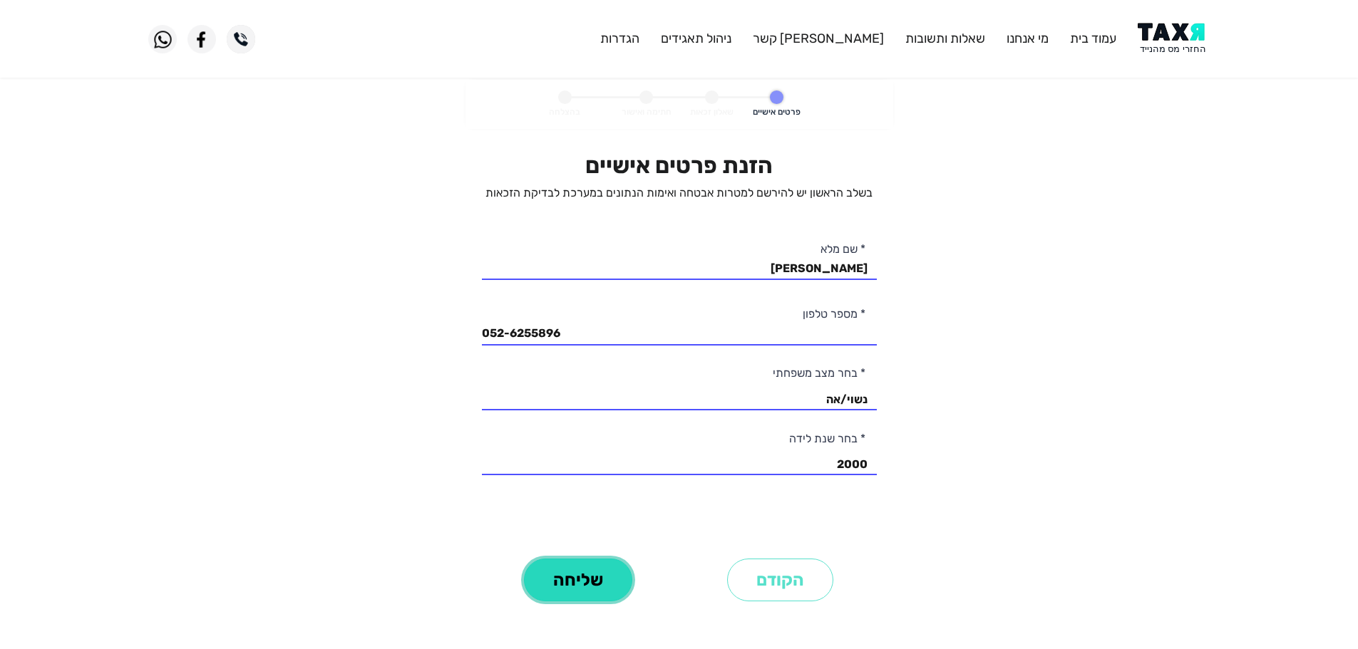
click at [585, 579] on button "שליחה" at bounding box center [578, 580] width 108 height 43
